Goal: Task Accomplishment & Management: Complete application form

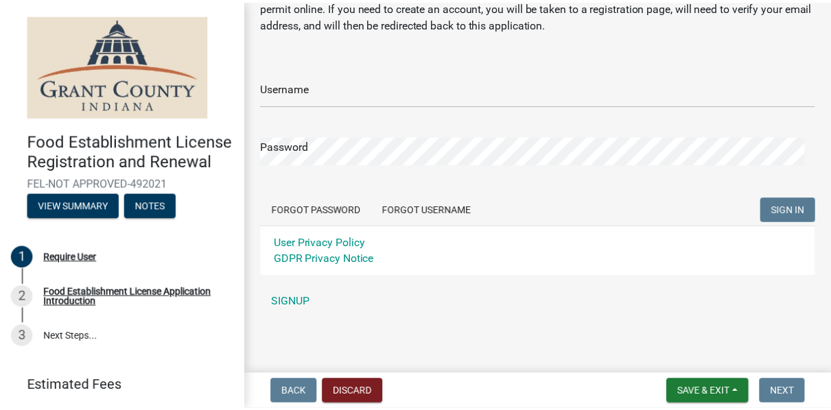
scroll to position [70, 0]
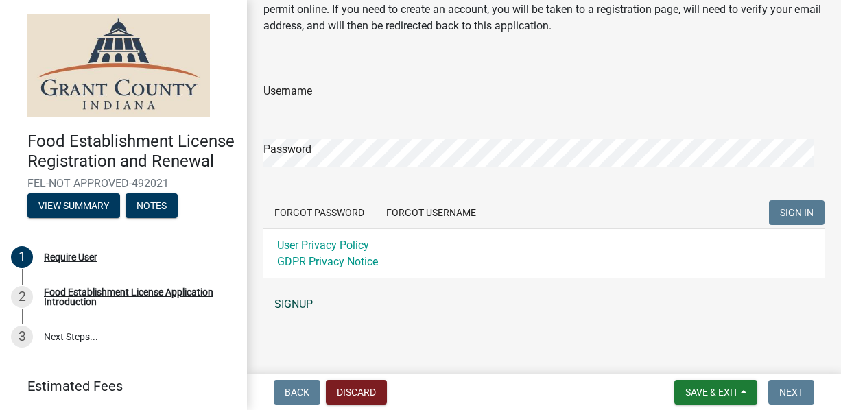
click at [289, 303] on link "SIGNUP" at bounding box center [543, 304] width 561 height 27
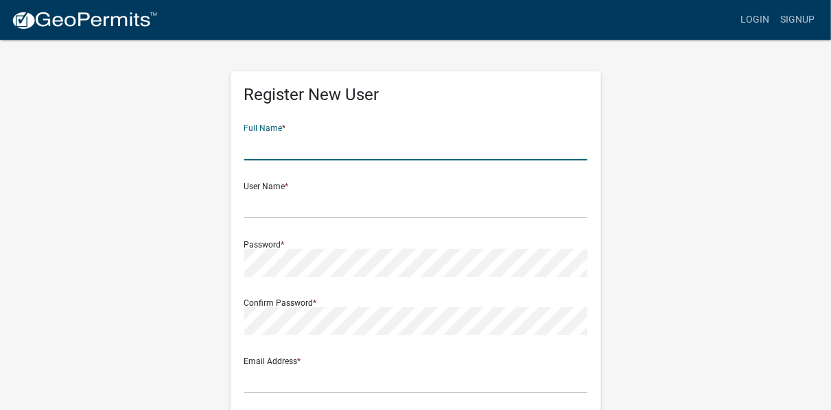
click at [309, 152] on input "text" at bounding box center [415, 146] width 343 height 28
type input "[PERSON_NAME]"
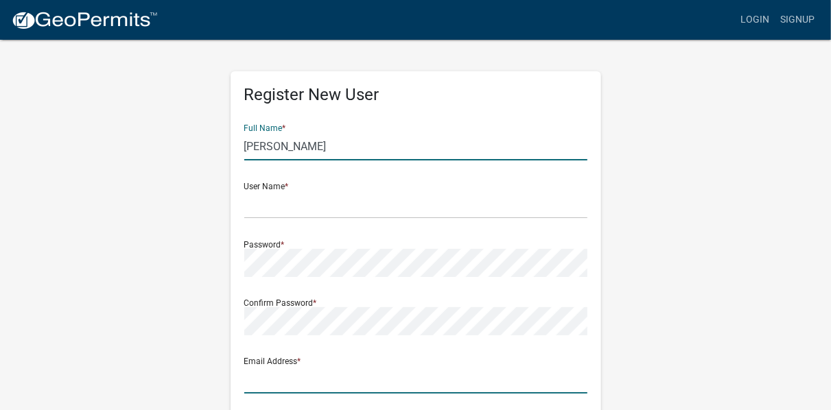
type input "[EMAIL_ADDRESS][DOMAIN_NAME]"
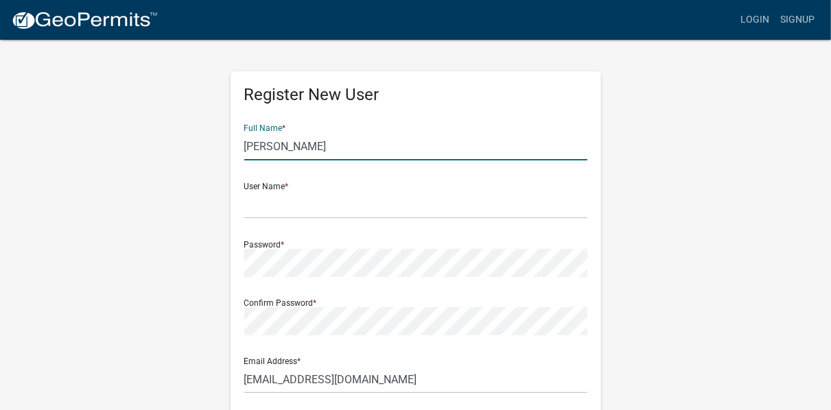
type input "[STREET_ADDRESS]"
type input "[PERSON_NAME]"
type input "IN"
type input "46952"
type input "7655067419"
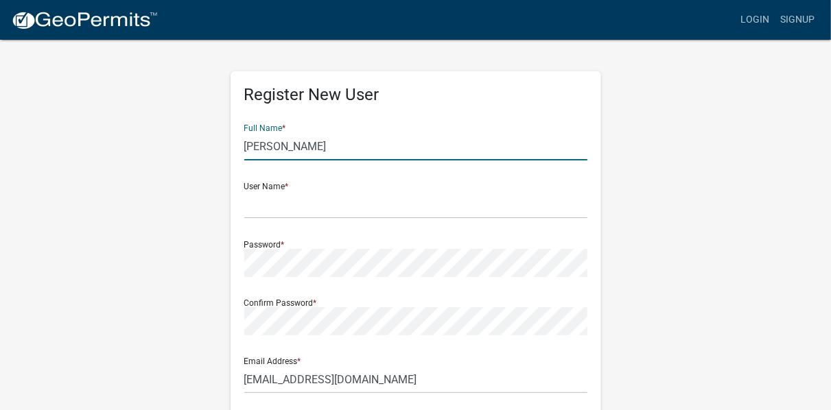
click at [316, 147] on input "[PERSON_NAME]" at bounding box center [415, 146] width 343 height 28
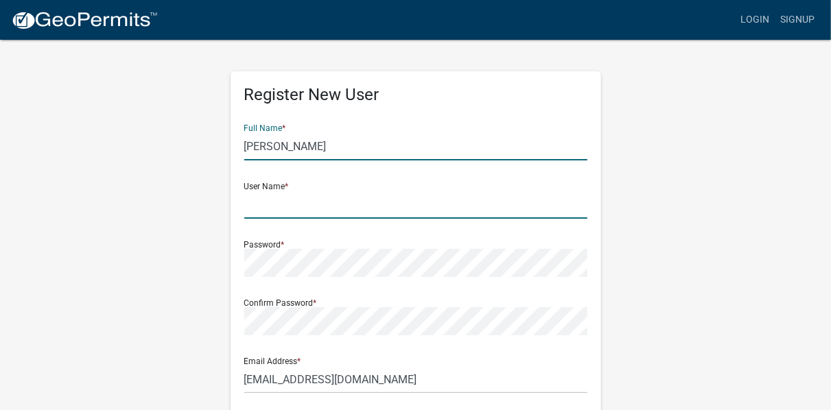
click at [287, 213] on input "text" at bounding box center [415, 205] width 343 height 28
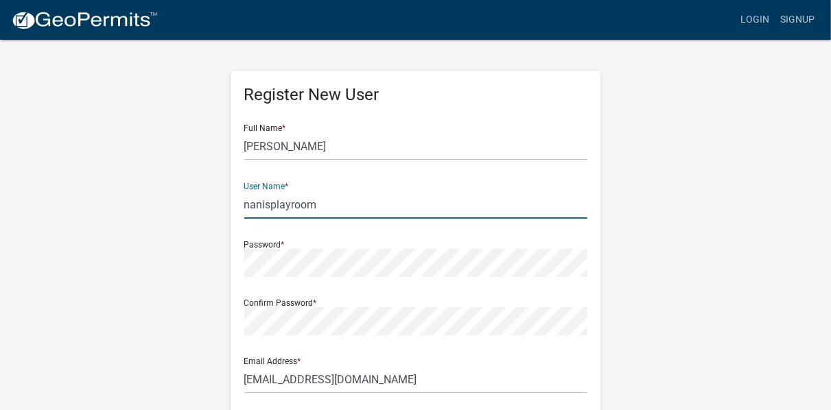
type input "nanisplayroom"
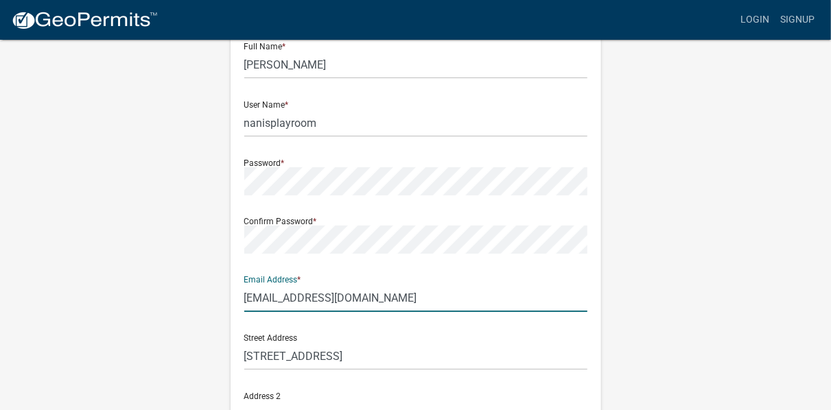
scroll to position [84, 0]
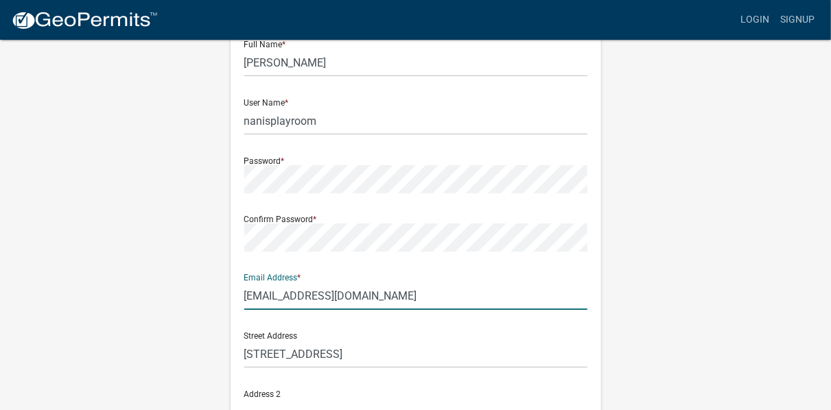
type input "[EMAIL_ADDRESS][DOMAIN_NAME]"
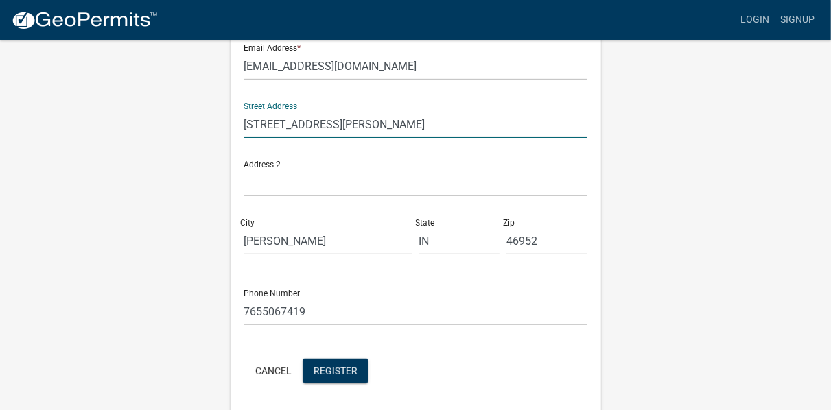
scroll to position [342, 0]
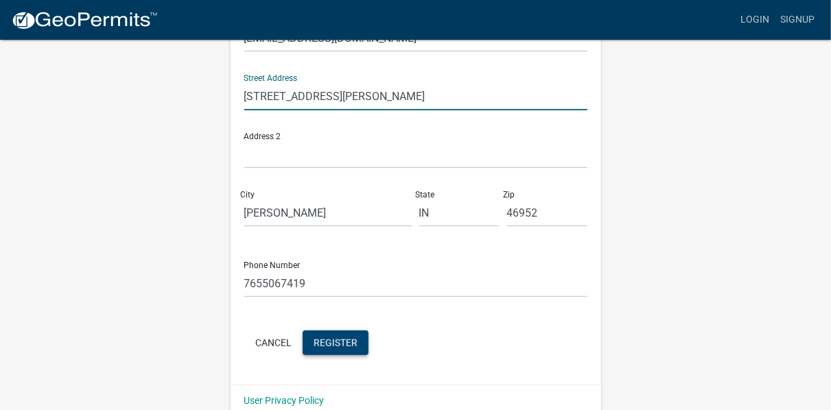
type input "[STREET_ADDRESS][PERSON_NAME]"
click at [337, 346] on span "Register" at bounding box center [335, 342] width 44 height 11
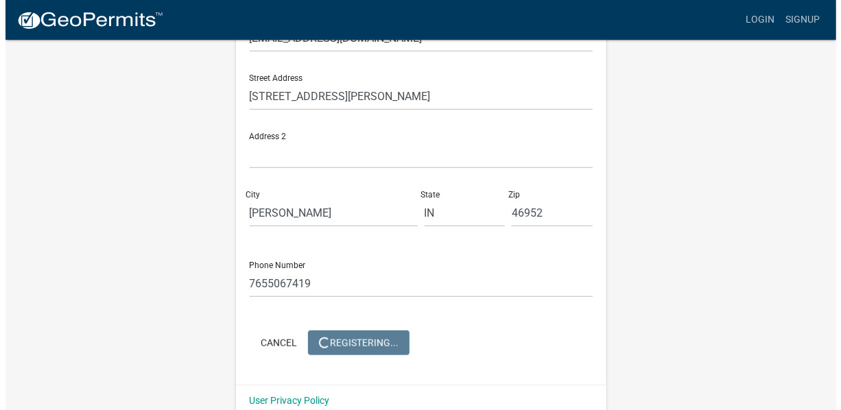
scroll to position [0, 0]
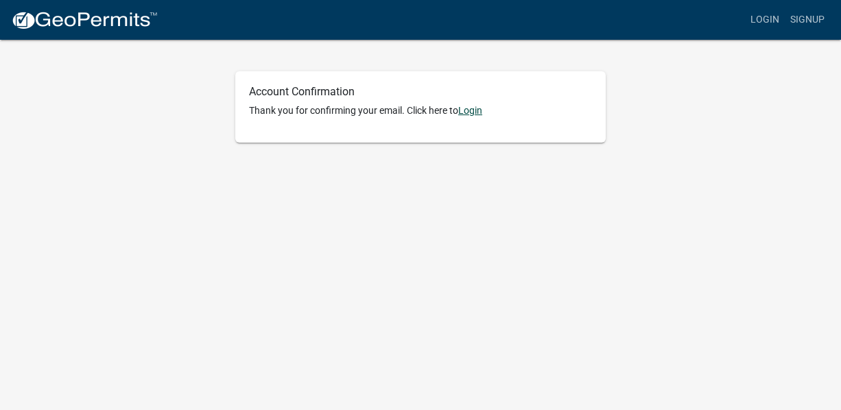
click at [475, 115] on link "Login" at bounding box center [470, 110] width 24 height 11
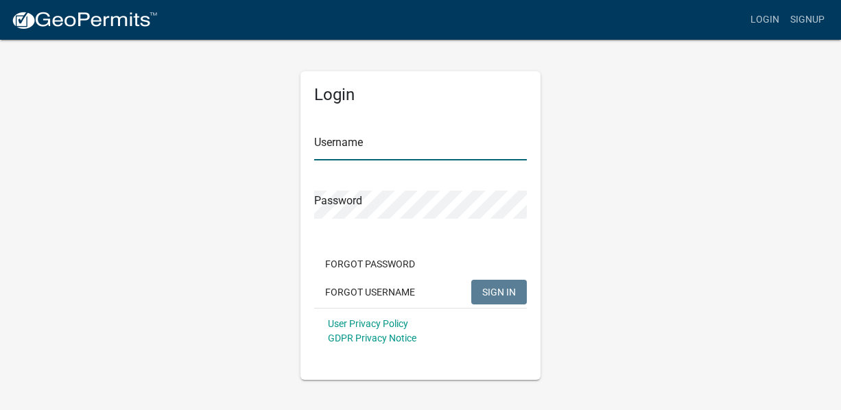
click at [419, 145] on input "Username" at bounding box center [420, 146] width 213 height 28
type input "nanisplayroom"
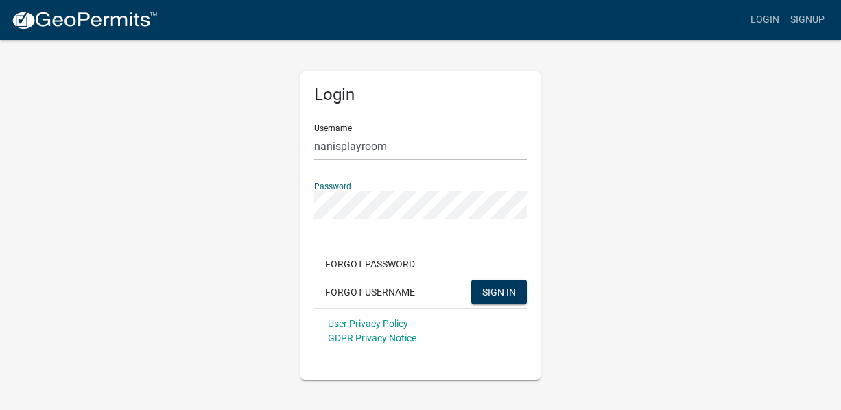
click at [471, 280] on button "SIGN IN" at bounding box center [499, 292] width 56 height 25
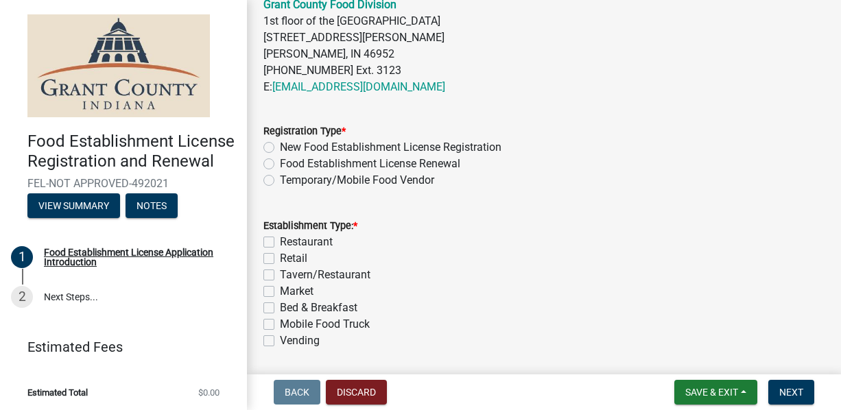
scroll to position [566, 0]
click at [280, 156] on label "New Food Establishment License Registration" at bounding box center [391, 148] width 222 height 16
click at [280, 149] on input "New Food Establishment License Registration" at bounding box center [284, 144] width 9 height 9
radio input "true"
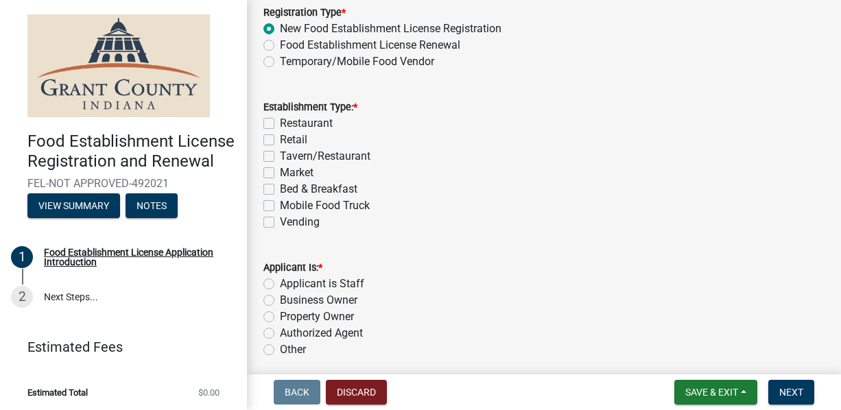
scroll to position [707, 0]
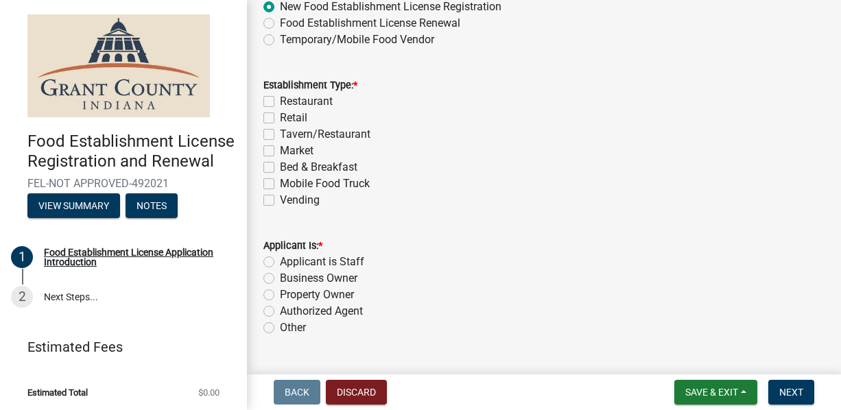
click at [280, 110] on label "Restaurant" at bounding box center [306, 101] width 53 height 16
click at [280, 102] on input "Restaurant" at bounding box center [284, 97] width 9 height 9
checkbox input "true"
checkbox input "false"
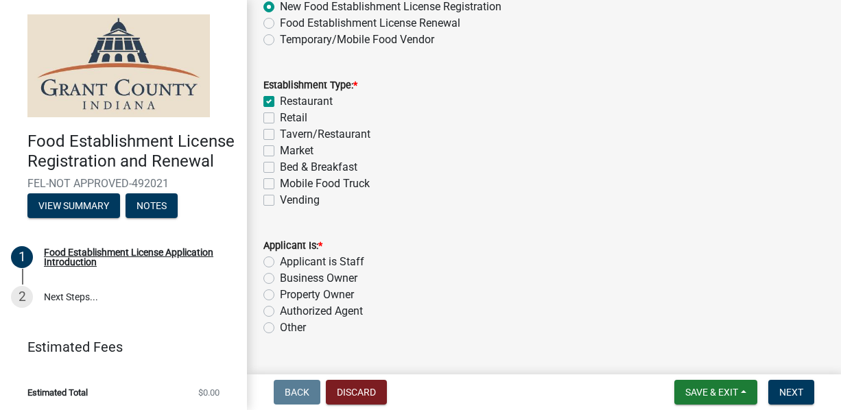
checkbox input "false"
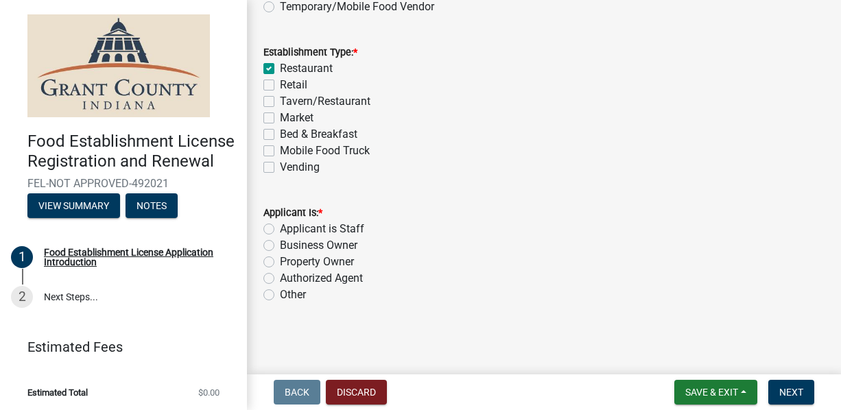
scroll to position [763, 0]
click at [280, 263] on label "Property Owner" at bounding box center [317, 262] width 74 height 16
click at [280, 263] on input "Property Owner" at bounding box center [284, 258] width 9 height 9
radio input "true"
click at [280, 244] on label "Business Owner" at bounding box center [319, 245] width 78 height 16
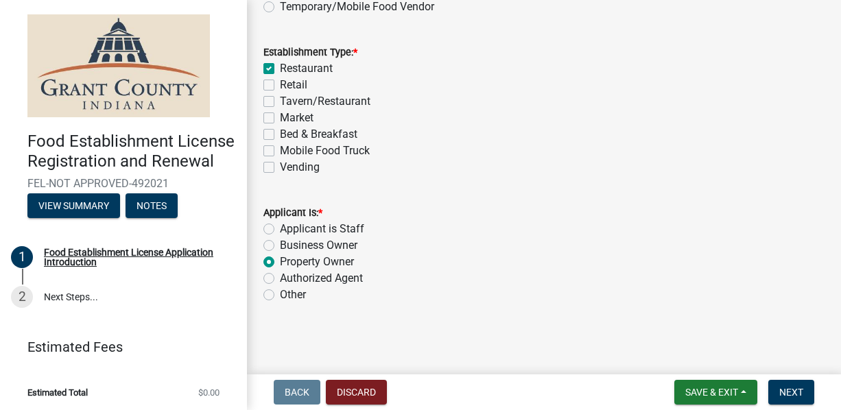
click at [280, 244] on input "Business Owner" at bounding box center [284, 241] width 9 height 9
radio input "true"
click at [784, 394] on span "Next" at bounding box center [791, 392] width 24 height 11
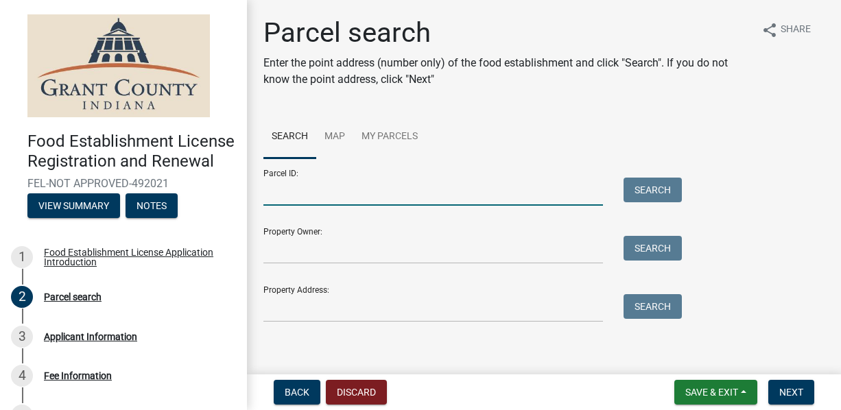
click at [421, 193] on input "Parcel ID:" at bounding box center [433, 192] width 340 height 28
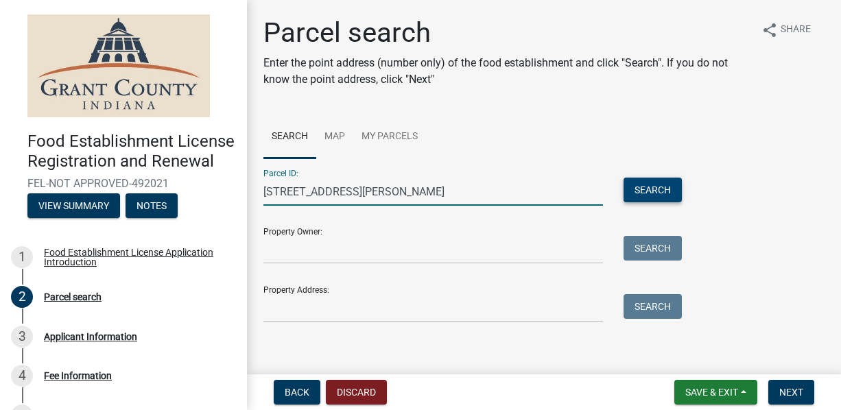
type input "[STREET_ADDRESS][PERSON_NAME]"
click at [678, 184] on button "Search" at bounding box center [653, 190] width 58 height 25
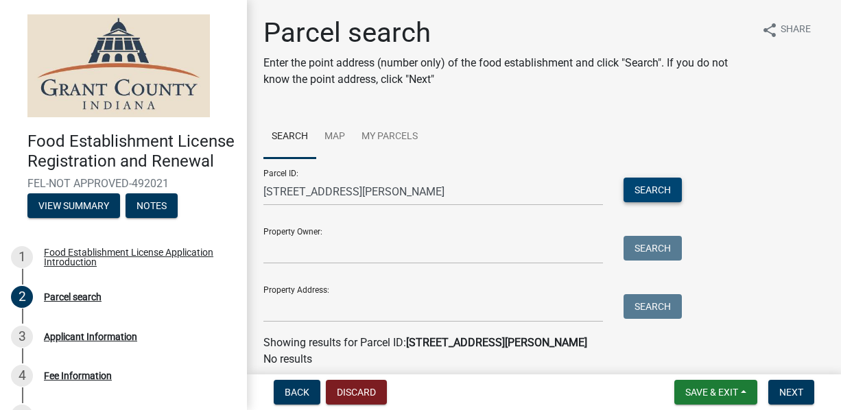
scroll to position [52, 0]
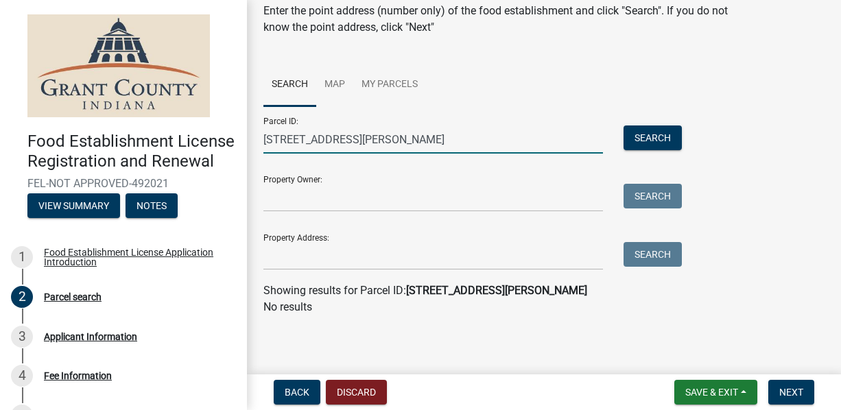
click at [514, 145] on input "[STREET_ADDRESS][PERSON_NAME]" at bounding box center [433, 140] width 340 height 28
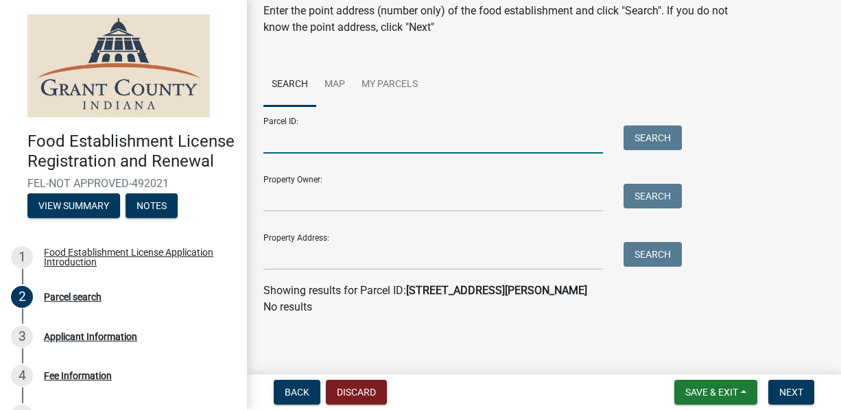
click at [508, 144] on input "Parcel ID:" at bounding box center [433, 140] width 340 height 28
type input "1"
click at [340, 91] on link "Map" at bounding box center [334, 85] width 37 height 44
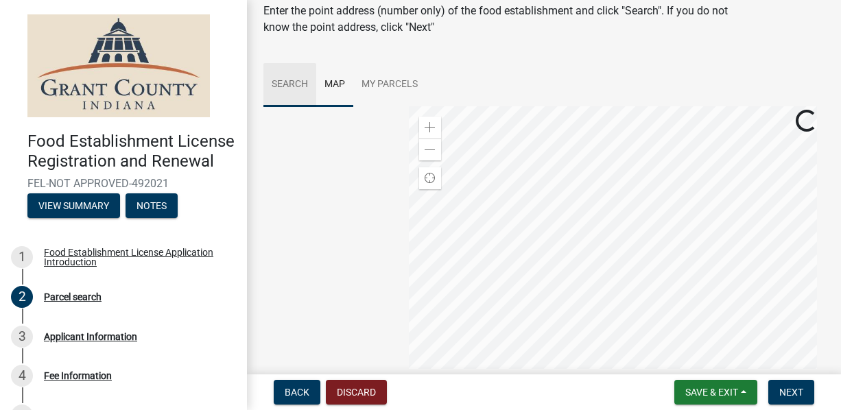
click at [292, 93] on link "Search" at bounding box center [289, 85] width 53 height 44
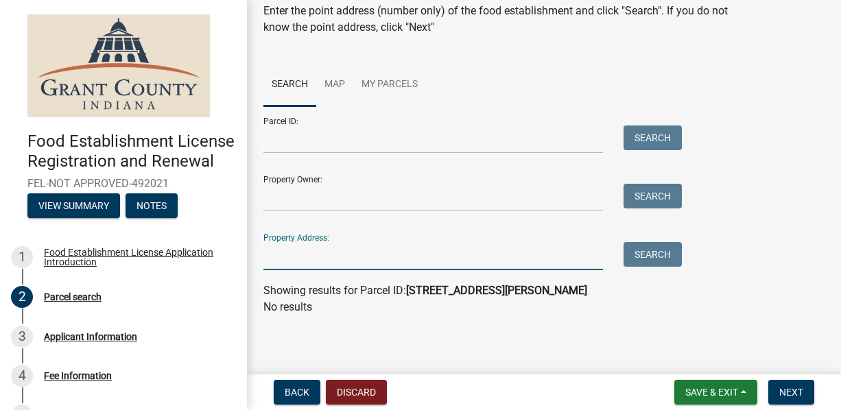
click at [534, 252] on input "Property Address:" at bounding box center [433, 256] width 340 height 28
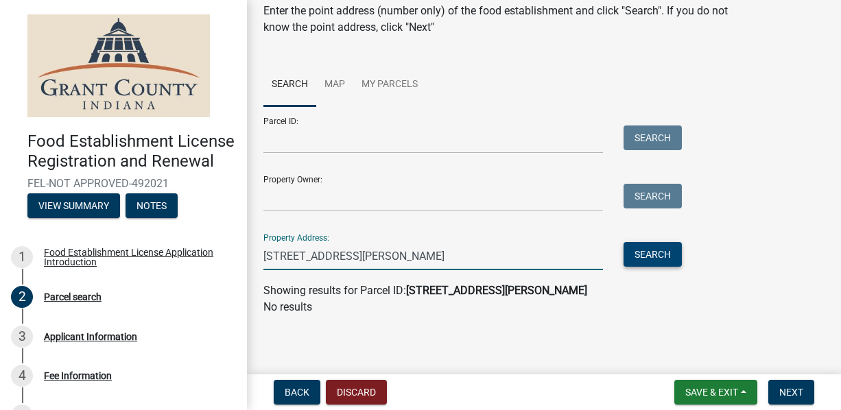
type input "1206 N baldwin ave"
click at [666, 256] on button "Search" at bounding box center [653, 254] width 58 height 25
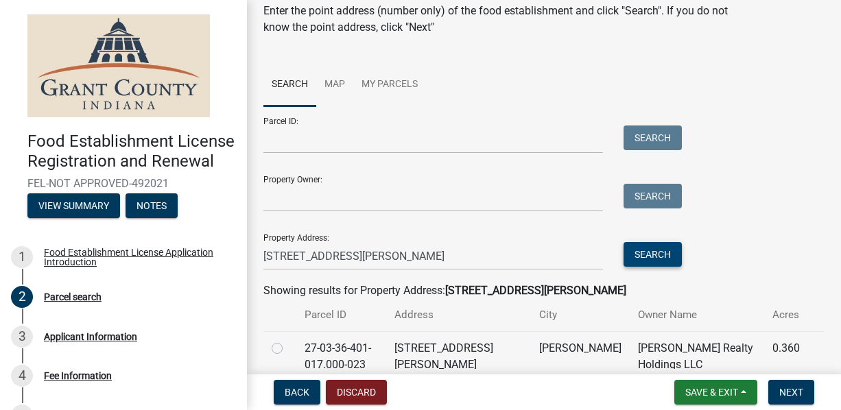
scroll to position [118, 0]
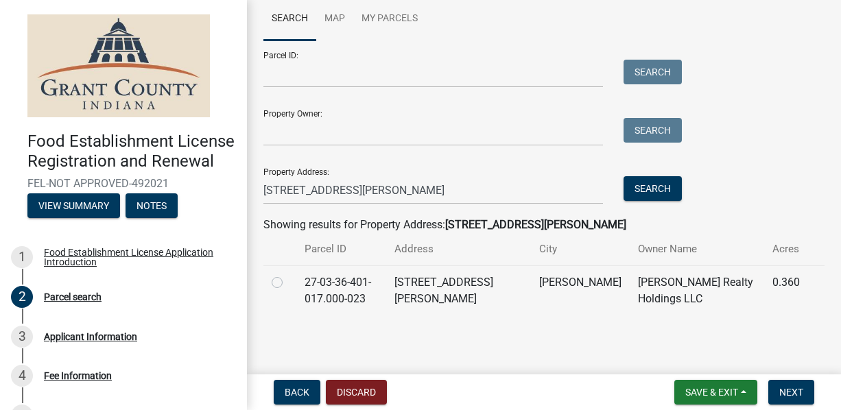
click at [285, 289] on div at bounding box center [280, 282] width 16 height 16
click at [288, 274] on label at bounding box center [288, 274] width 0 height 0
click at [288, 281] on input "radio" at bounding box center [292, 278] width 9 height 9
radio input "true"
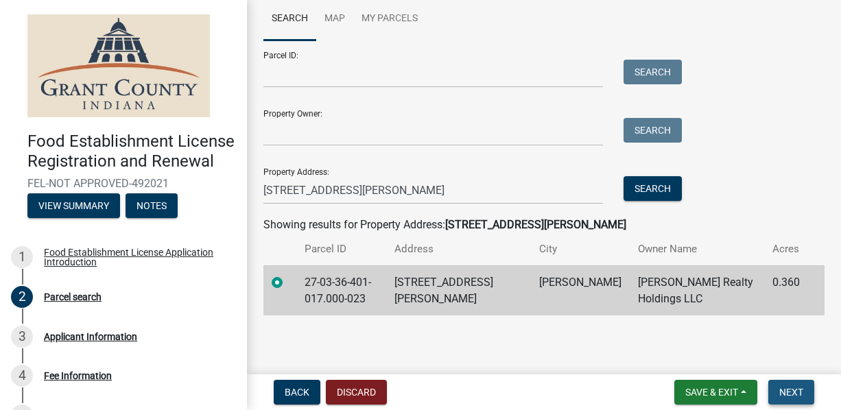
click at [807, 386] on button "Next" at bounding box center [791, 392] width 46 height 25
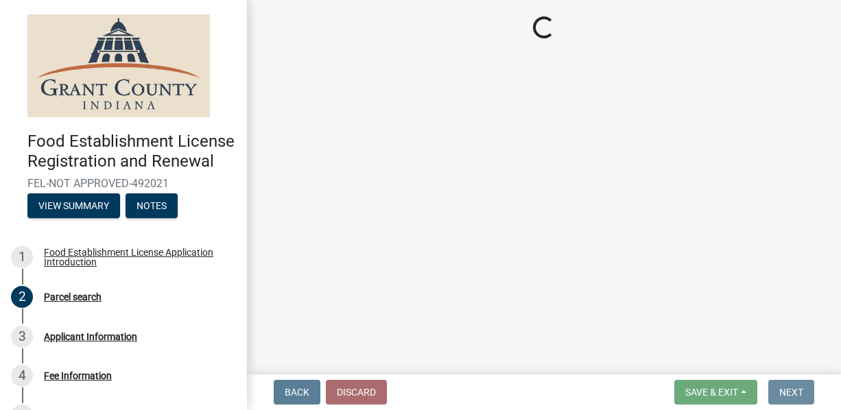
scroll to position [0, 0]
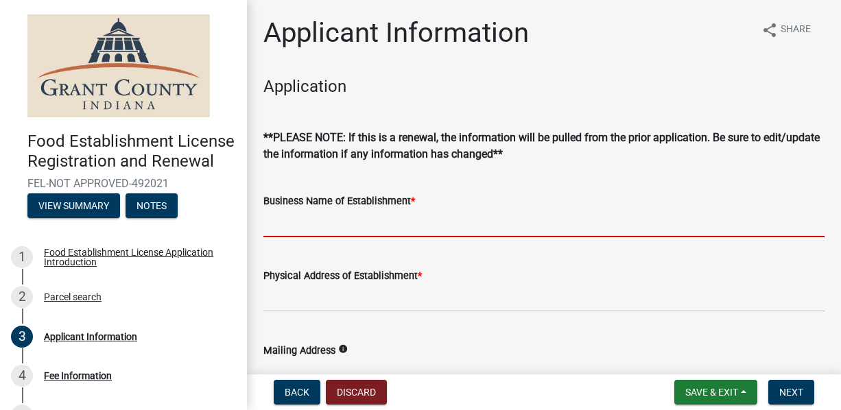
click at [463, 222] on input "Business Name of Establishment *" at bounding box center [543, 223] width 561 height 28
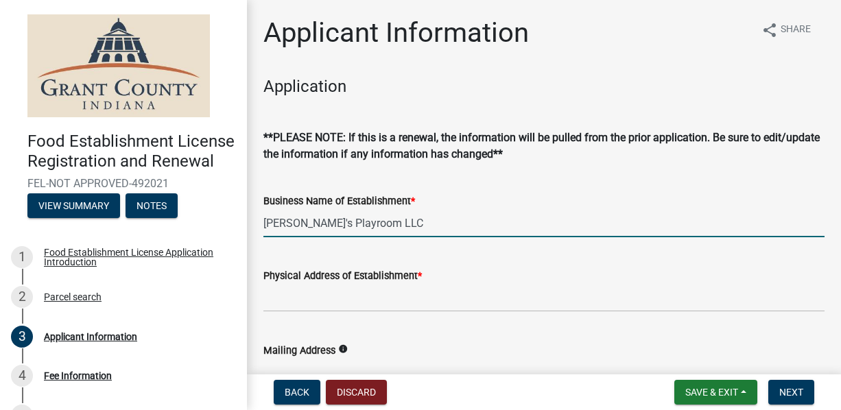
type input "Nani's Playroom LLC"
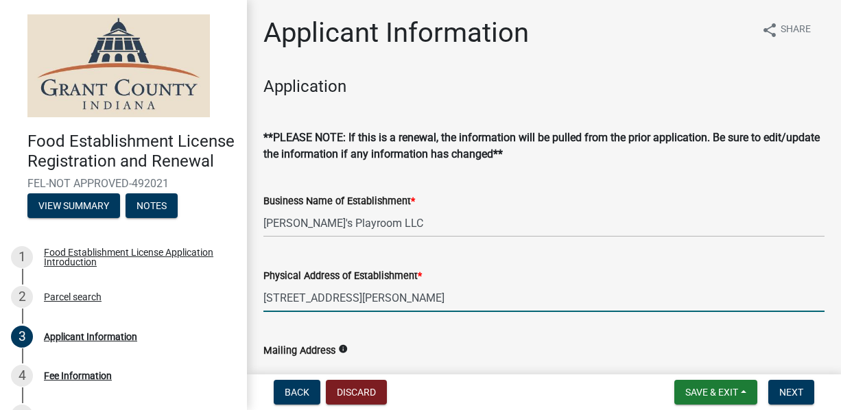
type input "[STREET_ADDRESS][PERSON_NAME]"
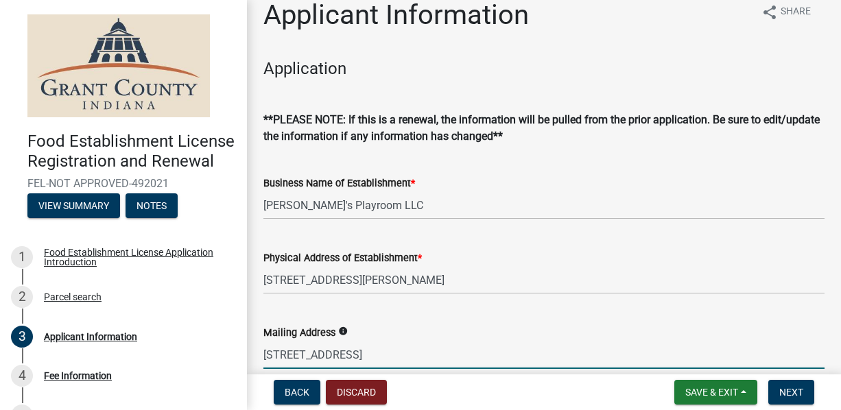
type input "[STREET_ADDRESS]"
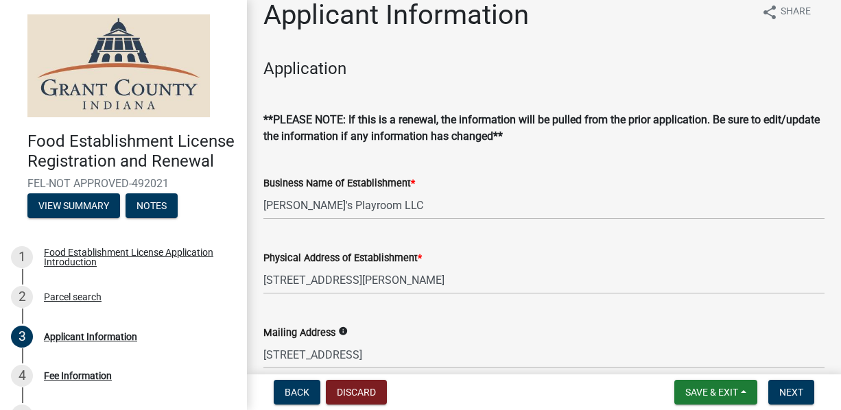
scroll to position [263, 0]
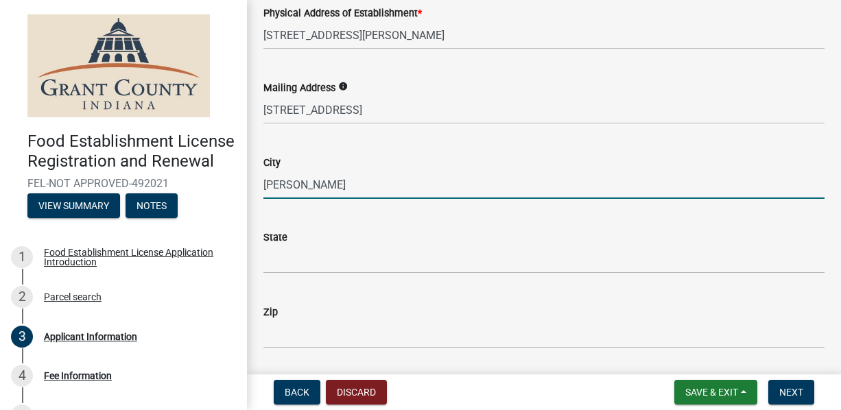
type input "[PERSON_NAME]"
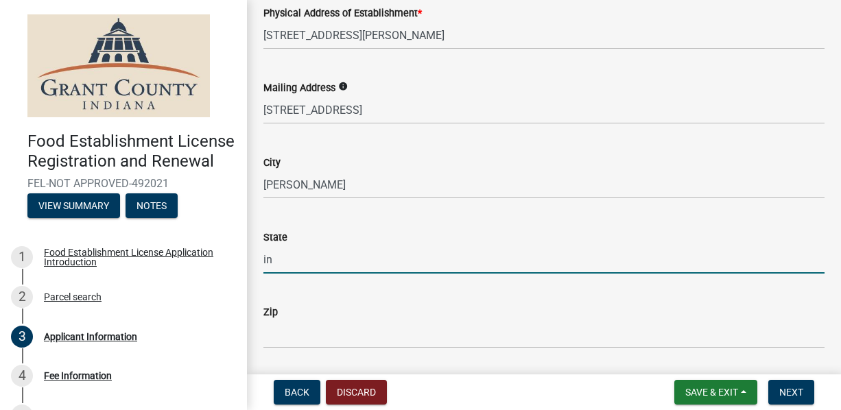
type input "in"
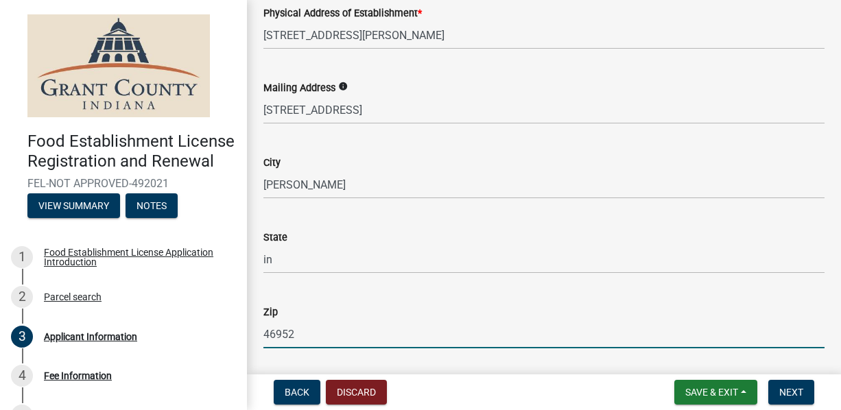
type input "46952"
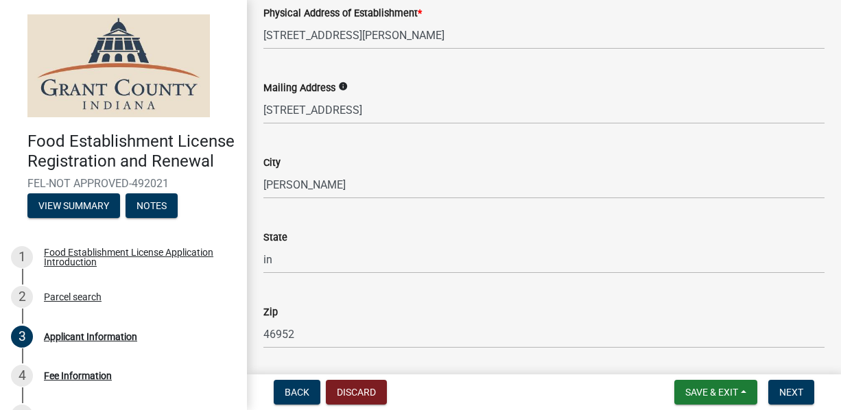
scroll to position [487, 0]
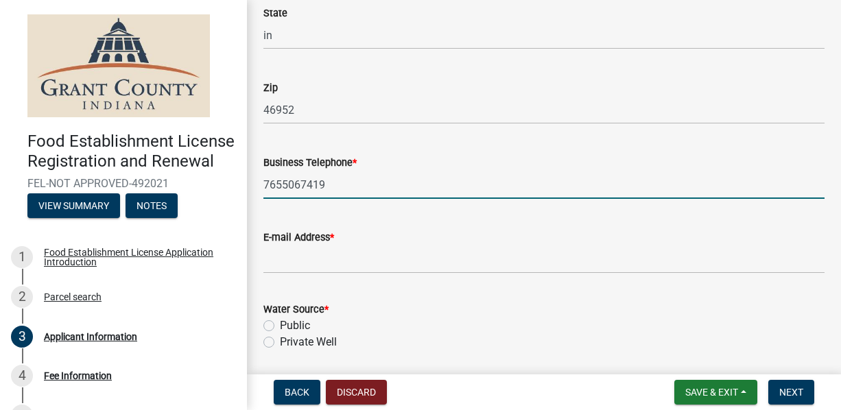
type input "7655067419"
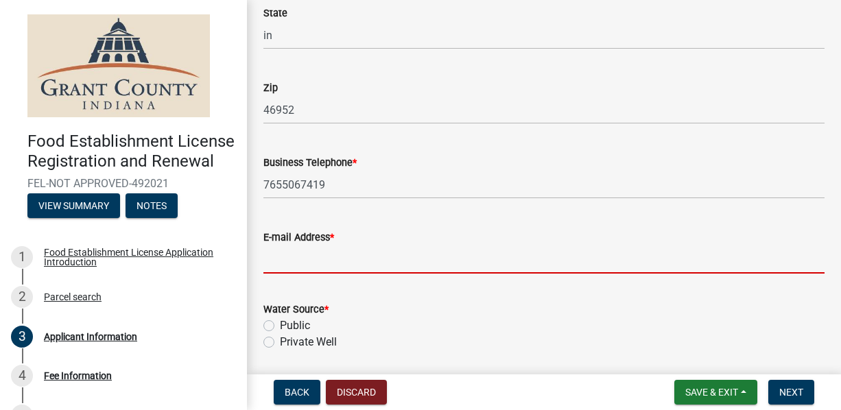
type input "b"
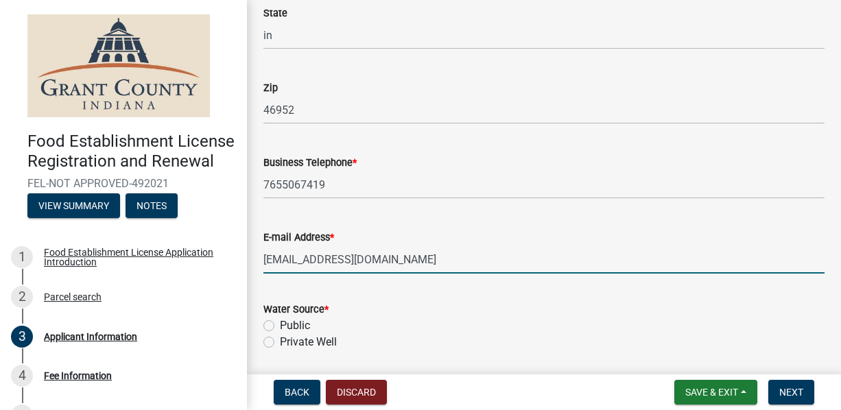
type input "[EMAIL_ADDRESS][DOMAIN_NAME]"
click at [280, 324] on label "Public" at bounding box center [295, 326] width 30 height 16
click at [280, 324] on input "Public" at bounding box center [284, 322] width 9 height 9
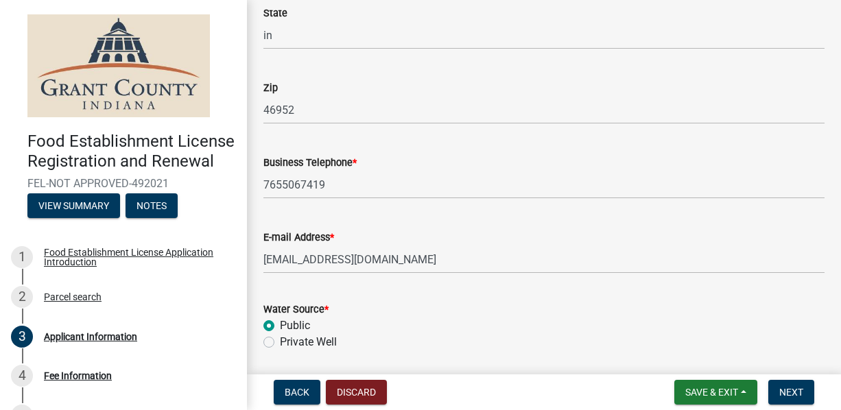
radio input "true"
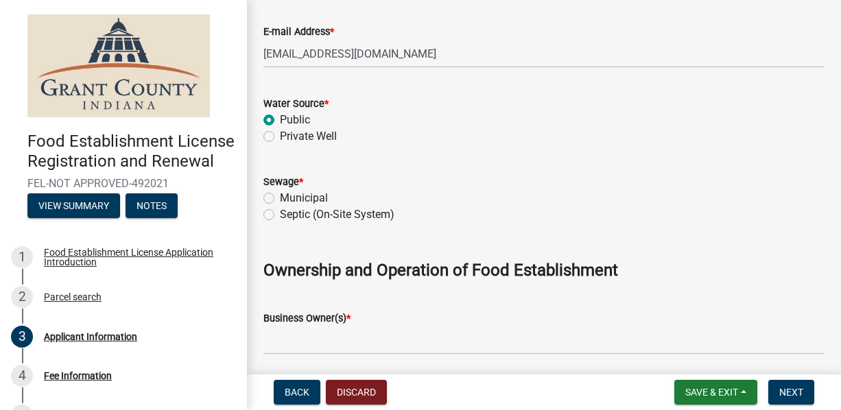
scroll to position [694, 0]
click at [280, 195] on label "Municipal" at bounding box center [304, 197] width 48 height 16
click at [280, 195] on input "Municipal" at bounding box center [284, 193] width 9 height 9
radio input "true"
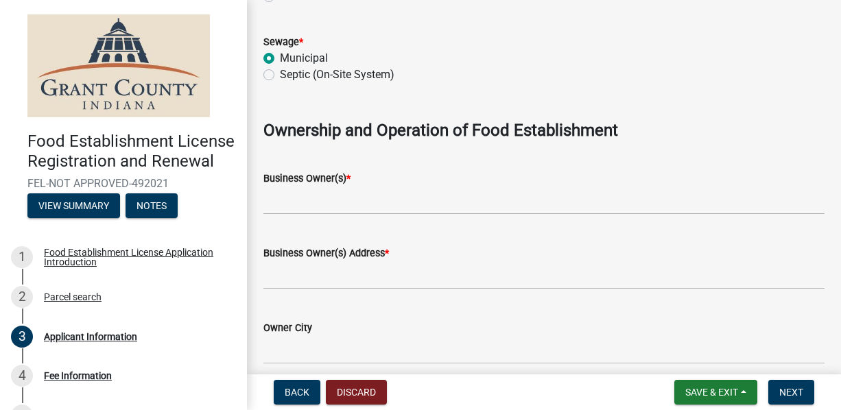
scroll to position [832, 0]
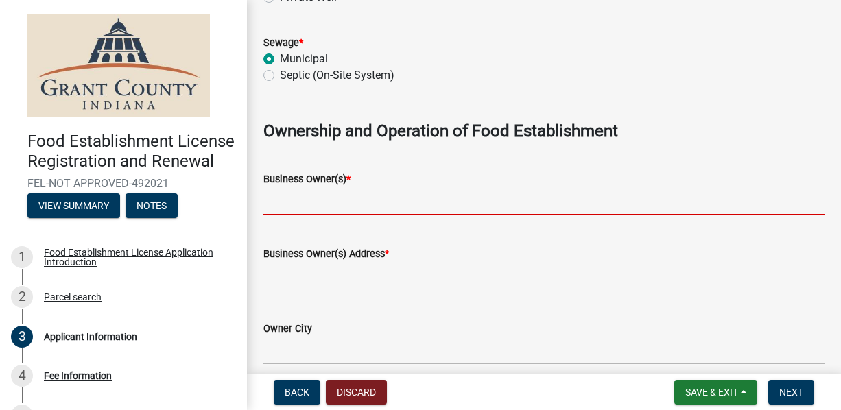
click at [377, 203] on input "Business Owner(s) *" at bounding box center [543, 201] width 561 height 28
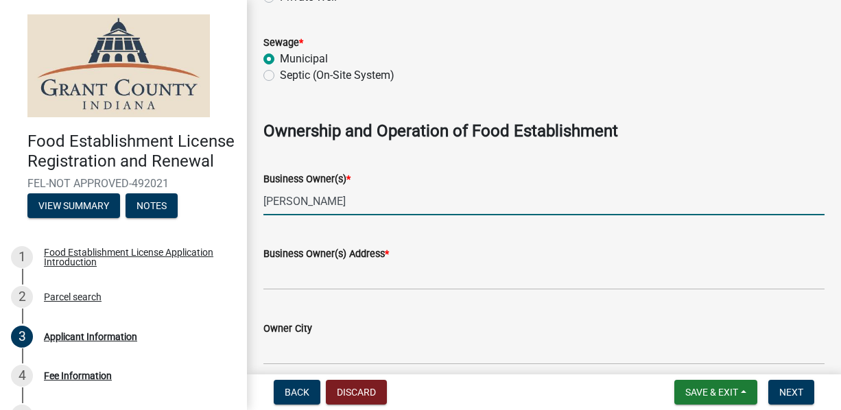
type input "Jessica Brodt"
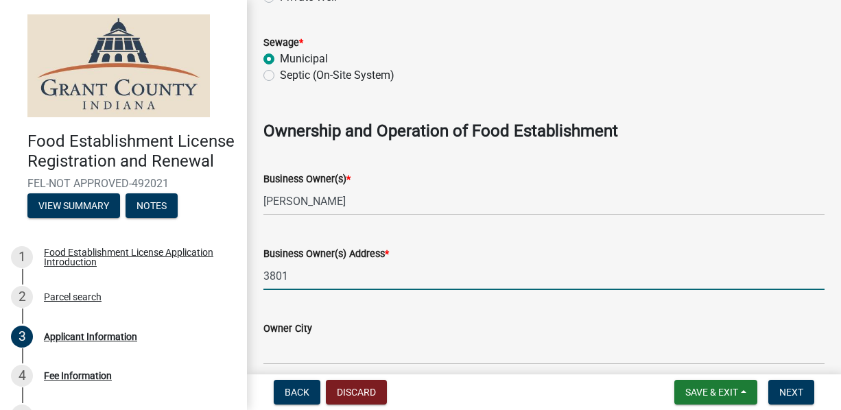
type input "[STREET_ADDRESS]"
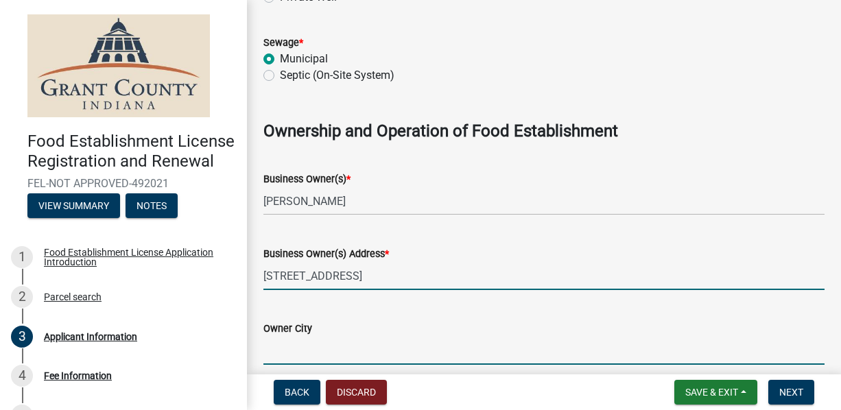
type input "[PERSON_NAME]"
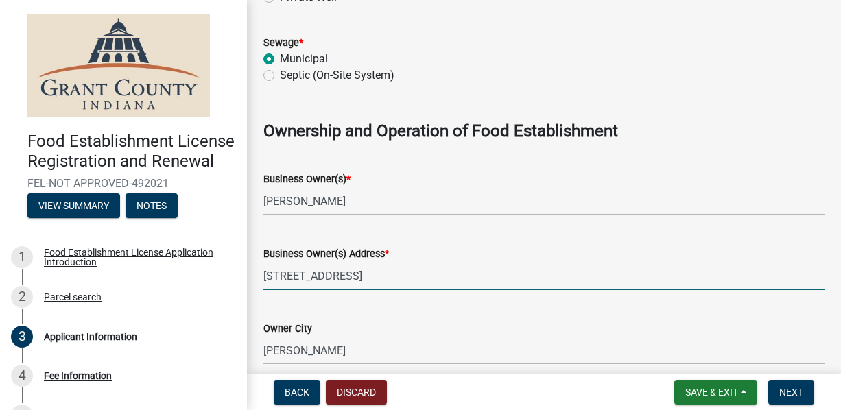
type input "IN"
type input "46952"
type input "7655067419"
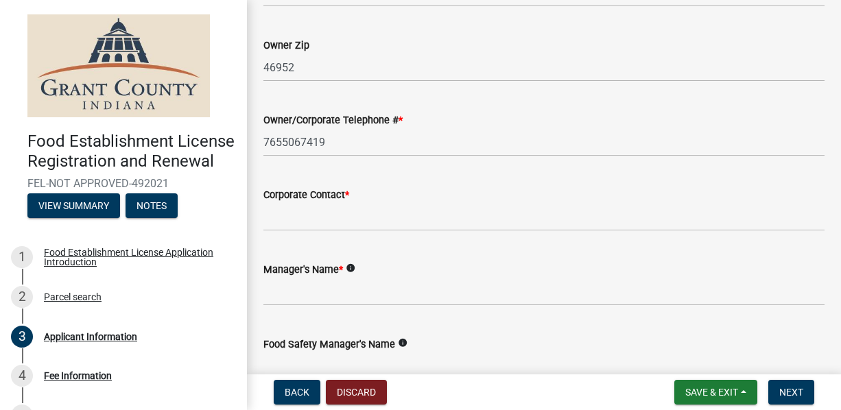
scroll to position [1291, 0]
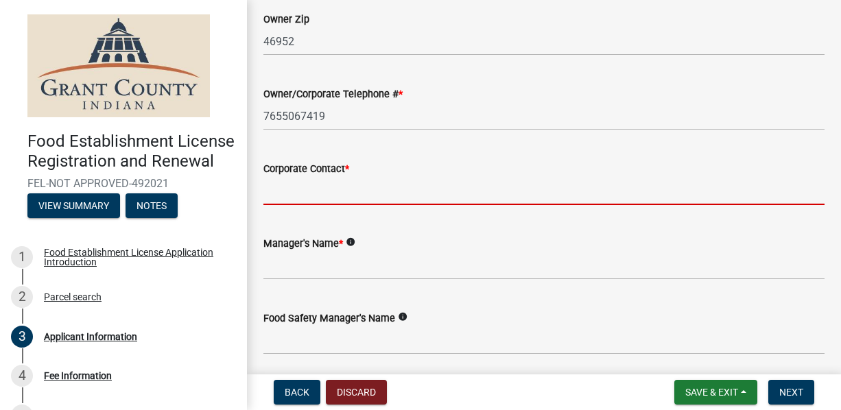
click at [377, 203] on input "Corporate Contact *" at bounding box center [543, 191] width 561 height 28
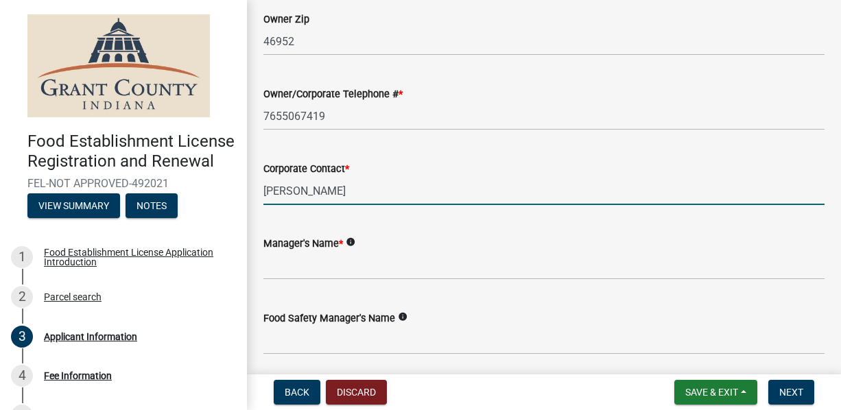
type input "Jessica Brodt"
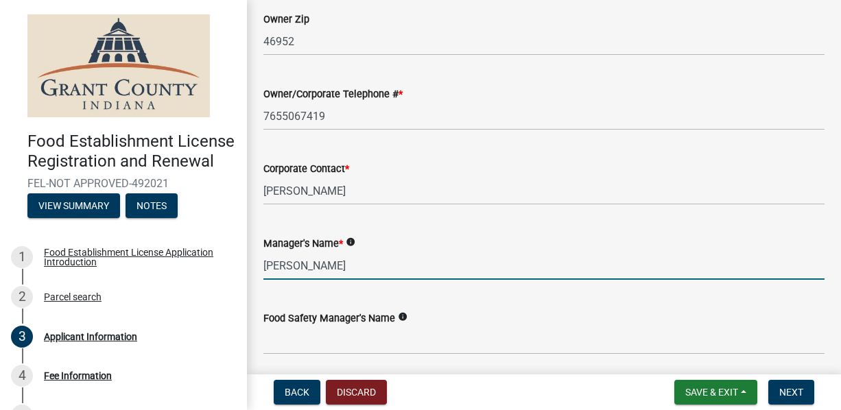
type input "Jessica Brodt"
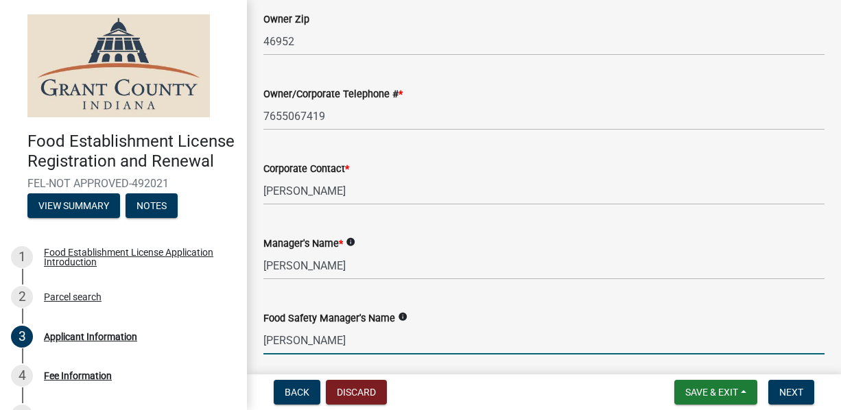
type input "Jessica Brodt"
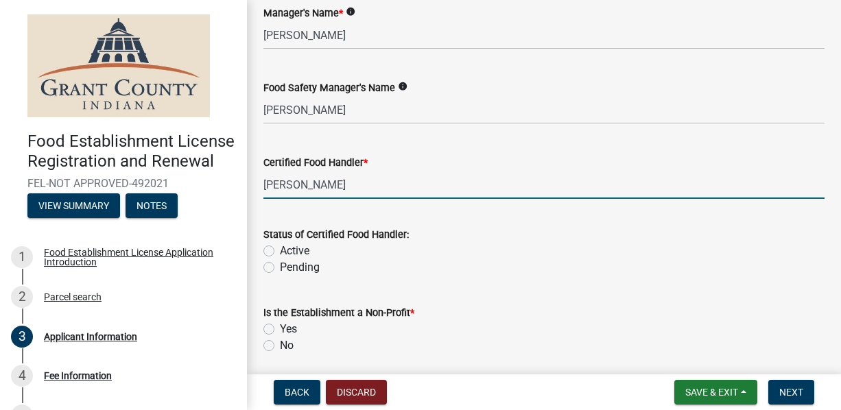
type input "Jessica Brodt"
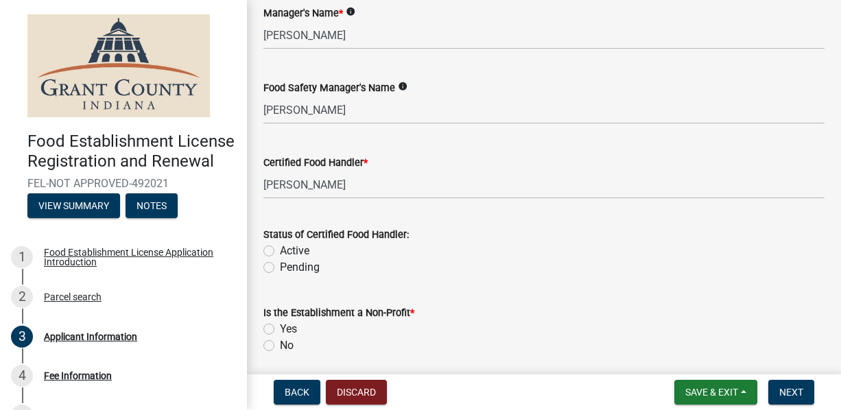
click at [280, 249] on label "Active" at bounding box center [294, 251] width 29 height 16
click at [280, 249] on input "Active" at bounding box center [284, 247] width 9 height 9
radio input "true"
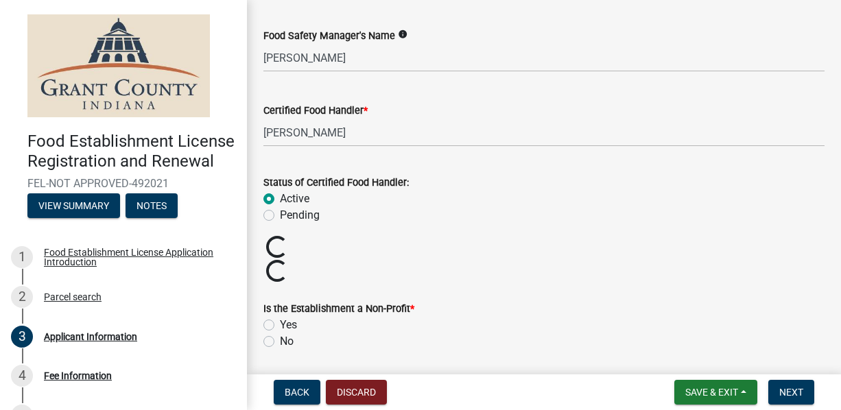
scroll to position [1585, 0]
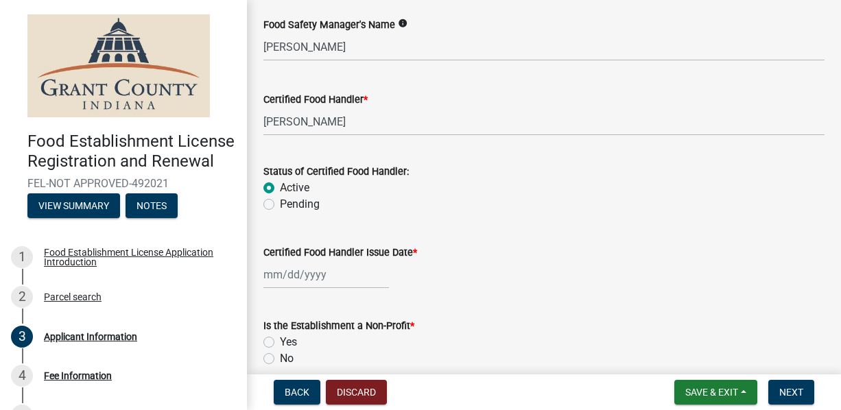
select select "10"
select select "2025"
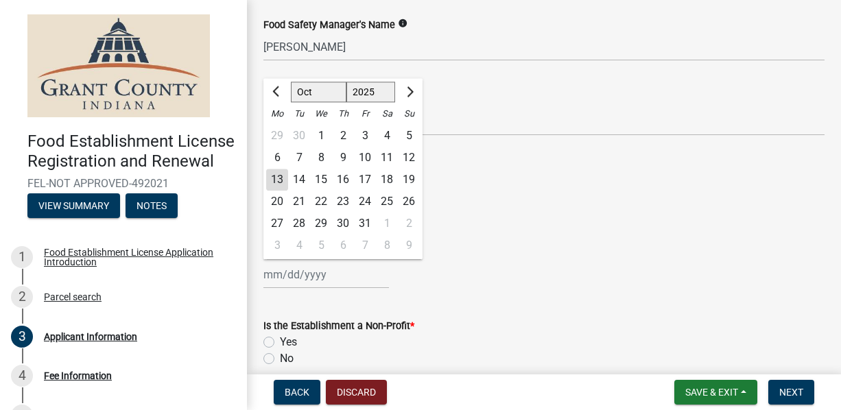
click at [340, 283] on input "Certified Food Handler Issue Date *" at bounding box center [326, 275] width 126 height 28
click at [520, 309] on form "Is the Establishment a Non-Profit * Yes No" at bounding box center [543, 334] width 561 height 66
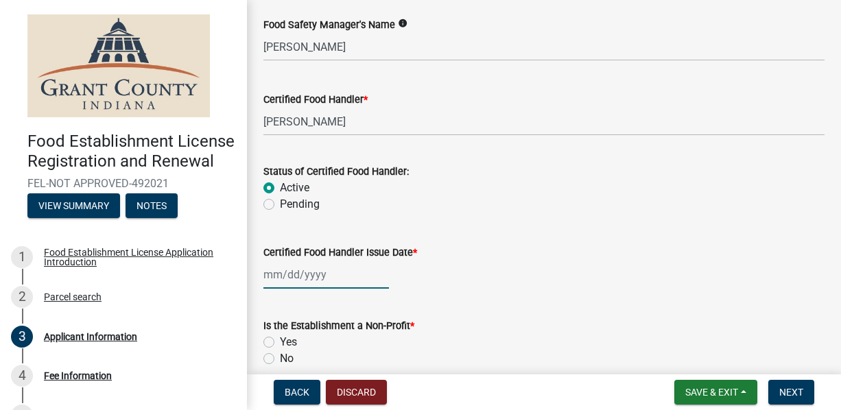
click at [321, 275] on div at bounding box center [326, 275] width 126 height 28
select select "10"
select select "2025"
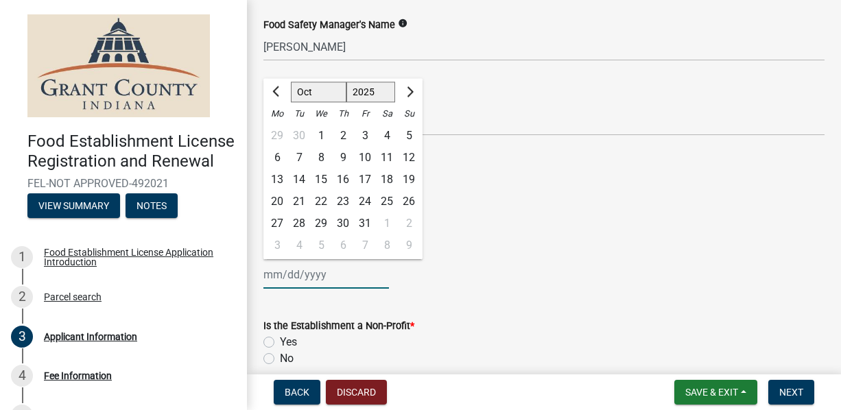
click at [309, 265] on input "Certified Food Handler Issue Date *" at bounding box center [326, 275] width 126 height 28
type input "02/29/2024"
click at [556, 321] on div "Is the Establishment a Non-Profit *" at bounding box center [543, 326] width 561 height 16
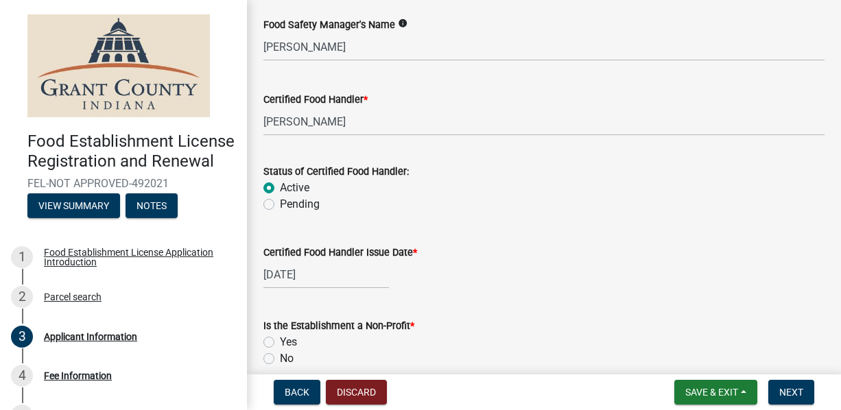
click at [280, 353] on label "No" at bounding box center [287, 359] width 14 height 16
click at [280, 353] on input "No" at bounding box center [284, 355] width 9 height 9
radio input "true"
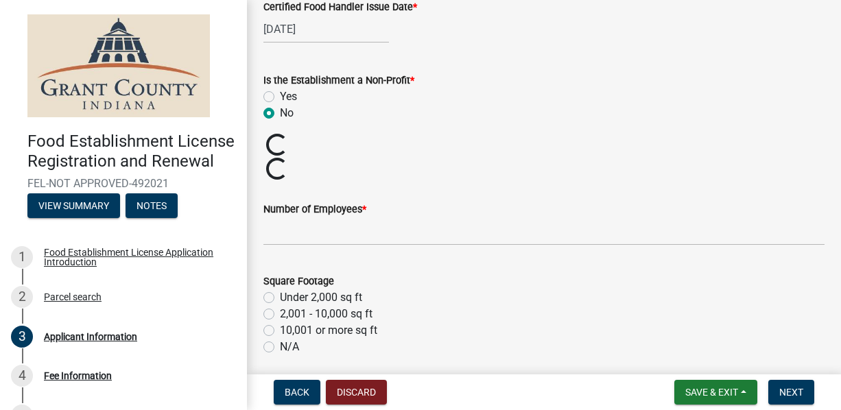
scroll to position [1845, 0]
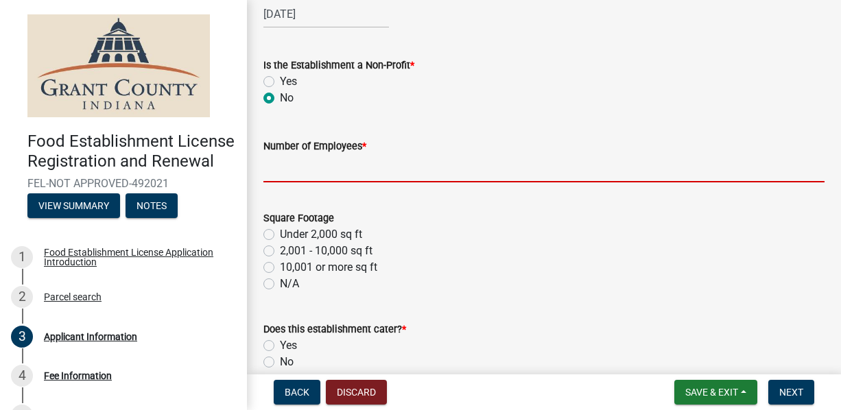
click at [315, 160] on input "Number of Employees *" at bounding box center [543, 168] width 561 height 28
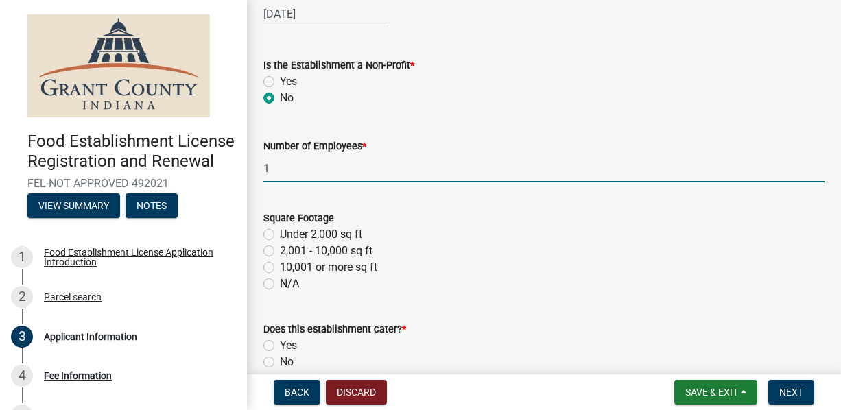
scroll to position [1882, 0]
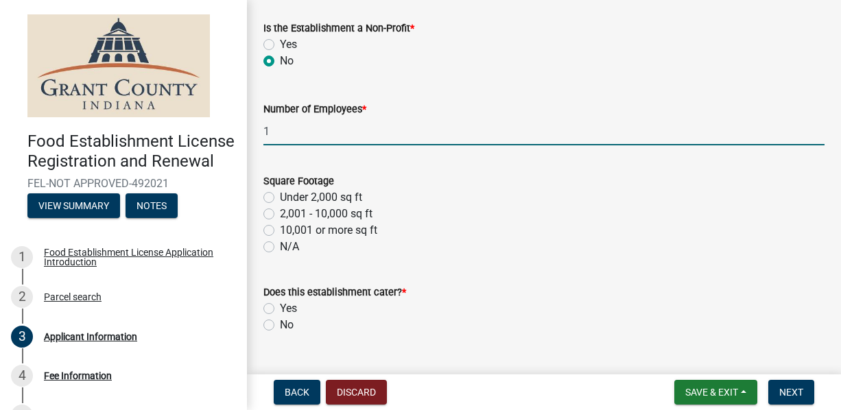
type input "1"
click at [280, 202] on label "Under 2,000 sq ft" at bounding box center [321, 197] width 82 height 16
click at [280, 198] on input "Under 2,000 sq ft" at bounding box center [284, 193] width 9 height 9
radio input "true"
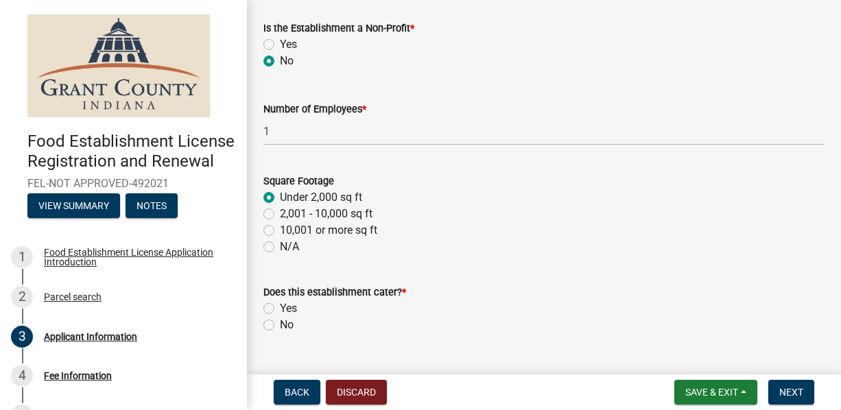
click at [280, 331] on label "No" at bounding box center [287, 325] width 14 height 16
click at [280, 326] on input "No" at bounding box center [284, 321] width 9 height 9
radio input "true"
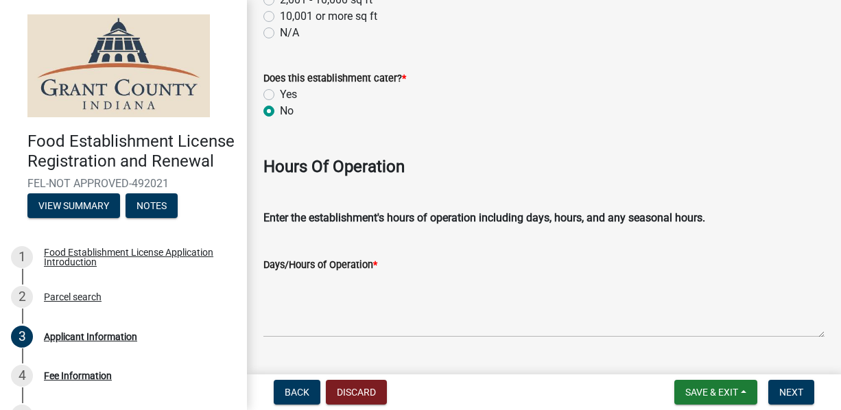
scroll to position [2129, 0]
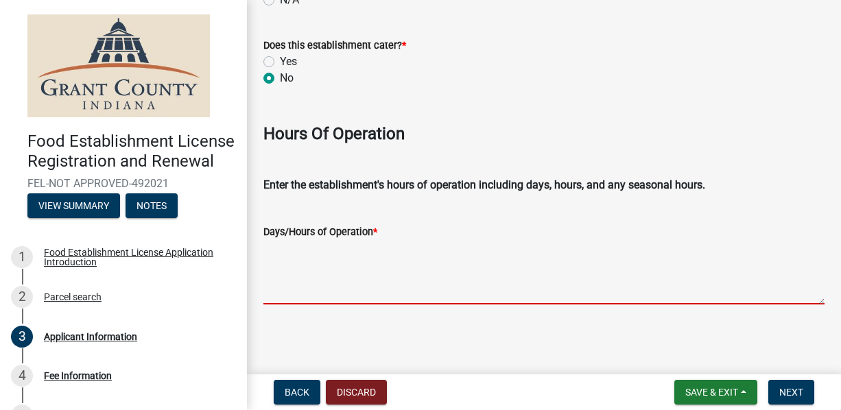
click at [380, 289] on textarea "Days/Hours of Operation *" at bounding box center [543, 272] width 561 height 64
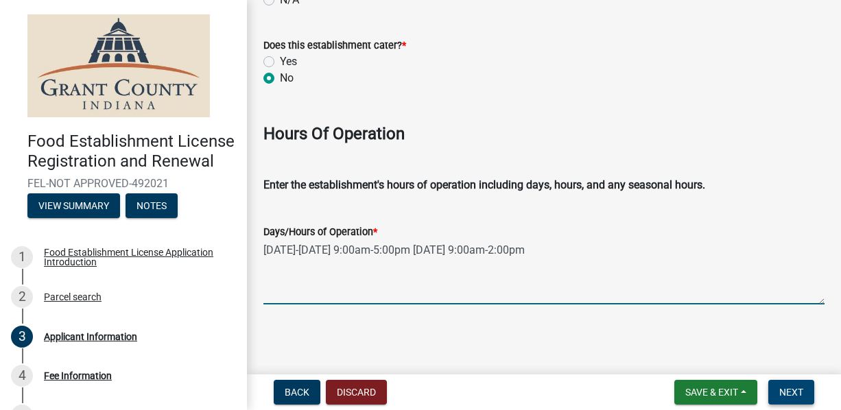
type textarea "Monday-Friday 9:00am-5:00pm Saturday 9:00am-2:00pm"
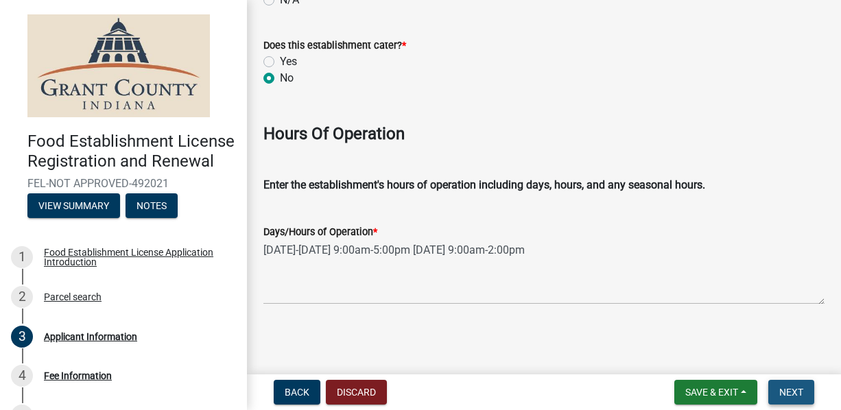
click at [801, 397] on span "Next" at bounding box center [791, 392] width 24 height 11
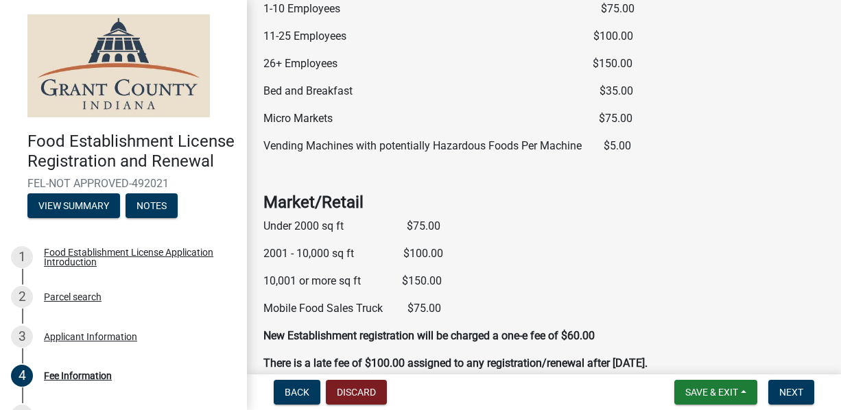
scroll to position [307, 0]
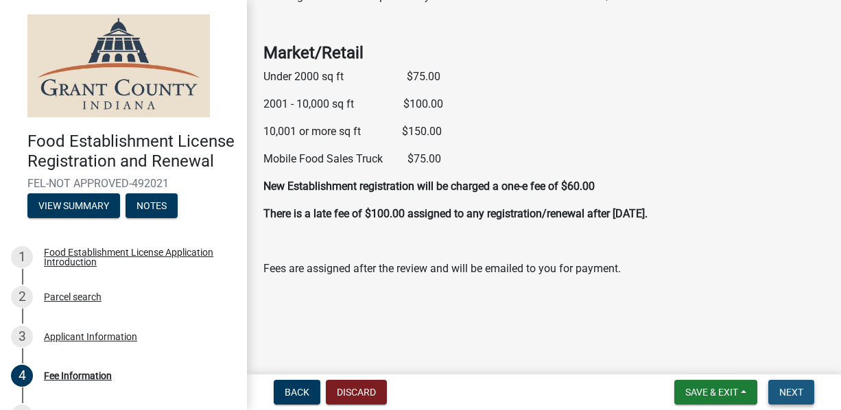
click at [788, 394] on span "Next" at bounding box center [791, 392] width 24 height 11
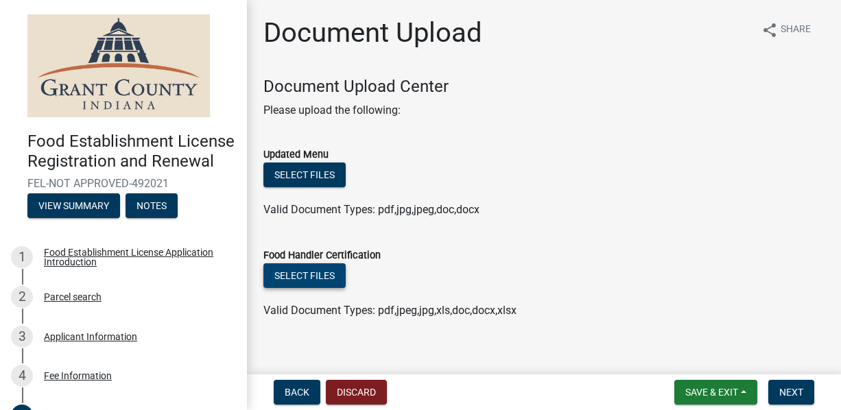
click at [313, 276] on button "Select files" at bounding box center [304, 275] width 82 height 25
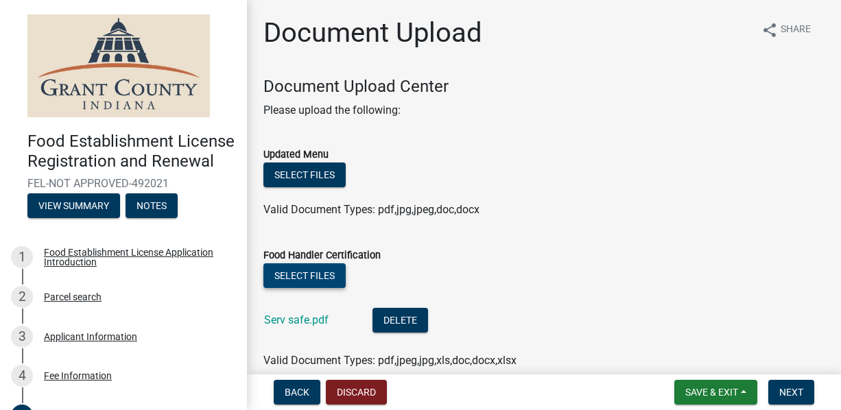
click at [303, 283] on button "Select files" at bounding box center [304, 275] width 82 height 25
click at [317, 187] on div "Select files" at bounding box center [543, 177] width 561 height 28
click at [316, 179] on button "Select files" at bounding box center [304, 175] width 82 height 25
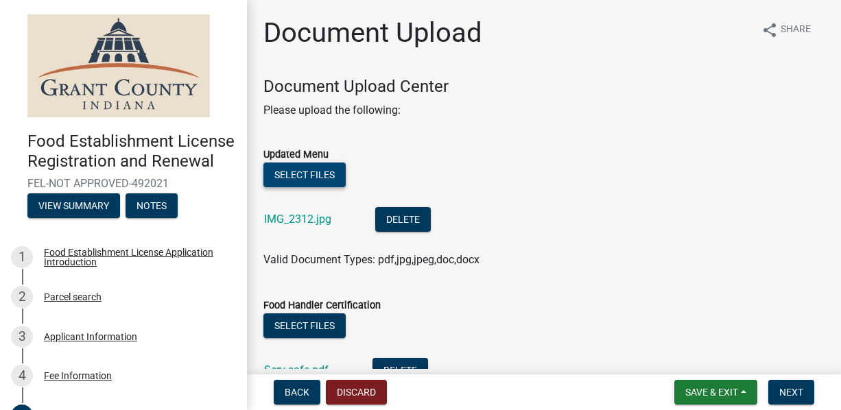
scroll to position [115, 0]
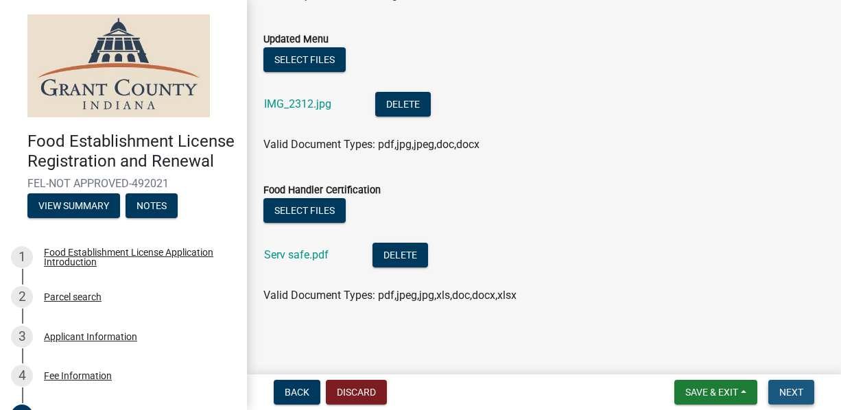
click at [787, 393] on span "Next" at bounding box center [791, 392] width 24 height 11
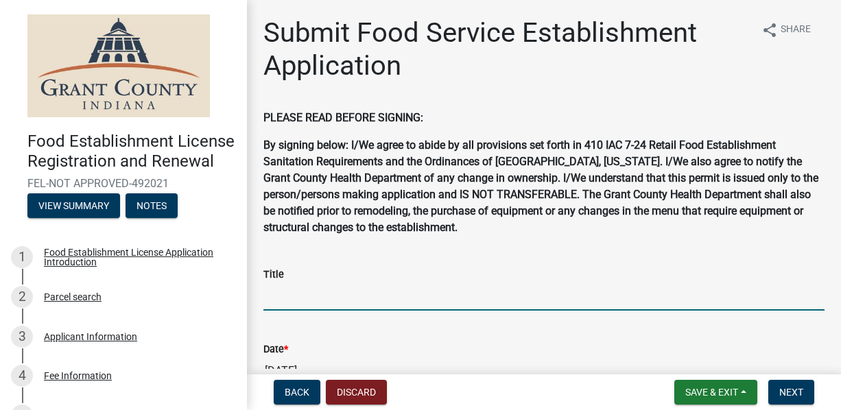
click at [405, 298] on input "Title" at bounding box center [543, 297] width 561 height 28
type input "Owner"
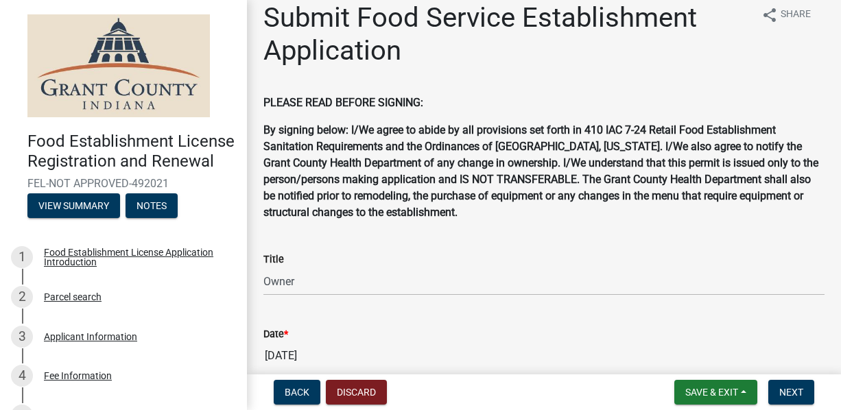
scroll to position [188, 0]
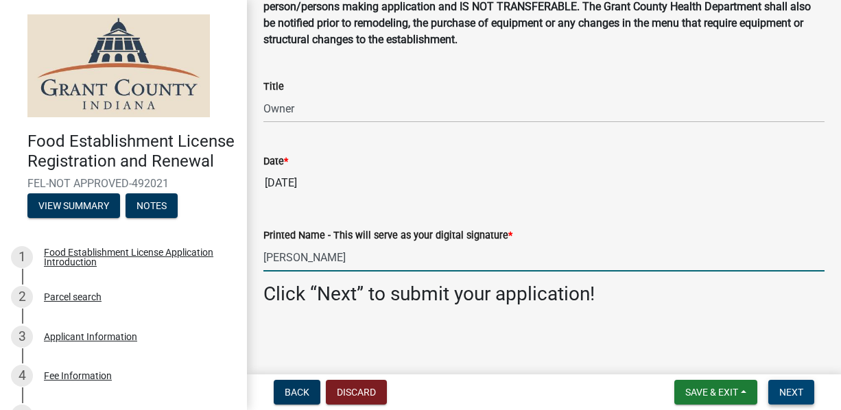
type input "Jessica Brodt"
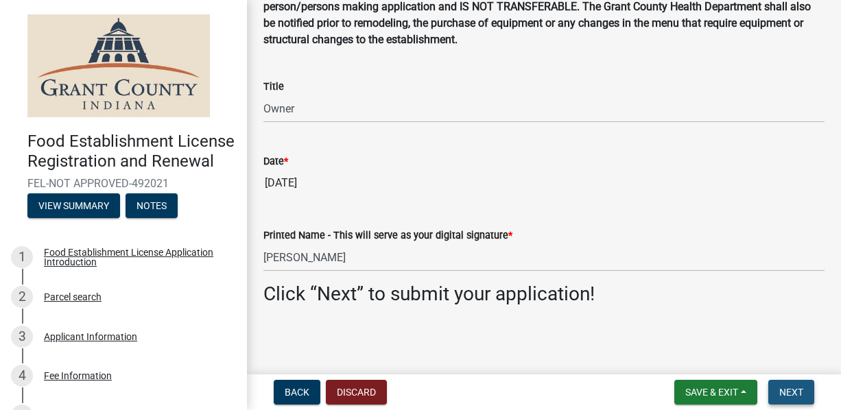
click at [801, 397] on span "Next" at bounding box center [791, 392] width 24 height 11
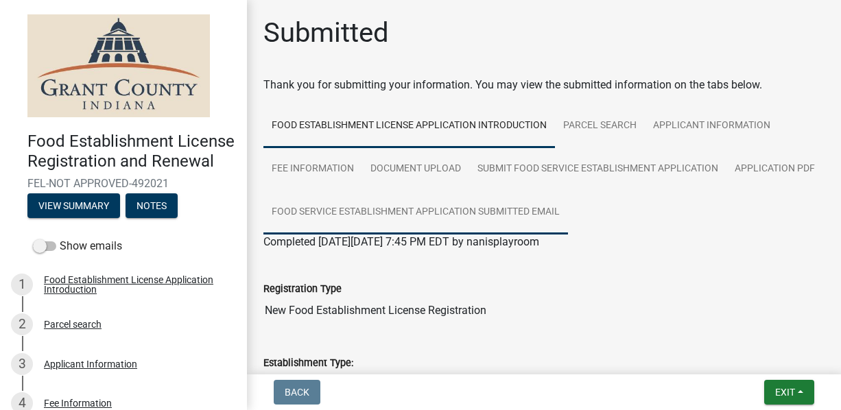
scroll to position [195, 0]
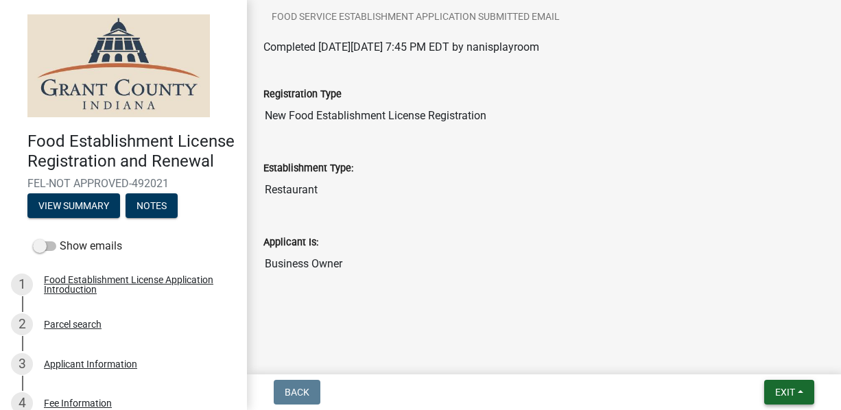
click at [807, 395] on button "Exit" at bounding box center [789, 392] width 50 height 25
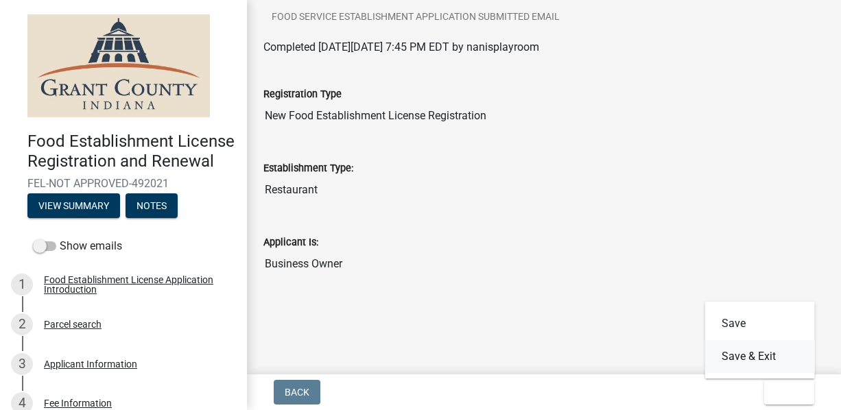
click at [755, 361] on button "Save & Exit" at bounding box center [760, 356] width 110 height 33
